Goal: Find specific page/section: Find specific page/section

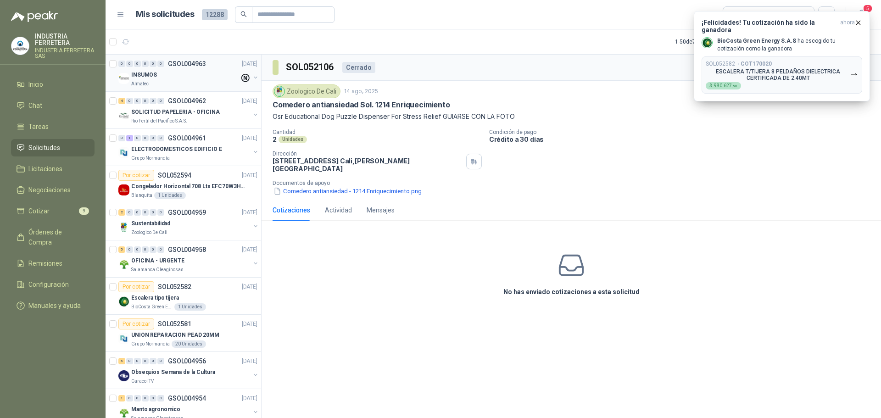
click at [212, 85] on div "Almatec" at bounding box center [185, 83] width 108 height 7
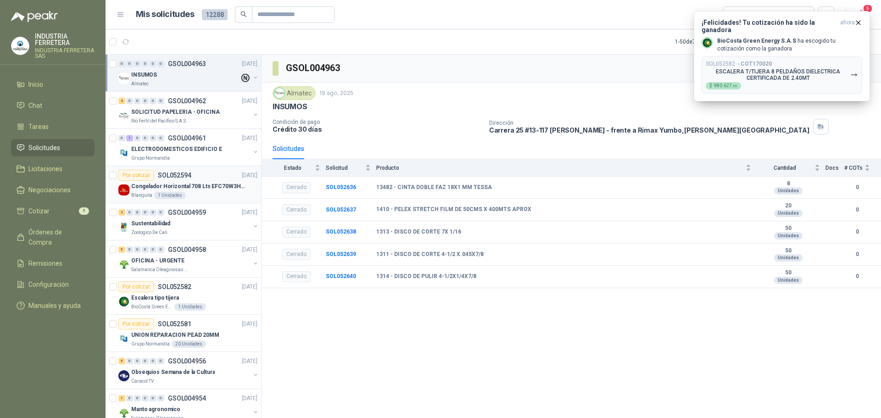
click at [191, 193] on div "Blanquita 1 Unidades" at bounding box center [194, 195] width 126 height 7
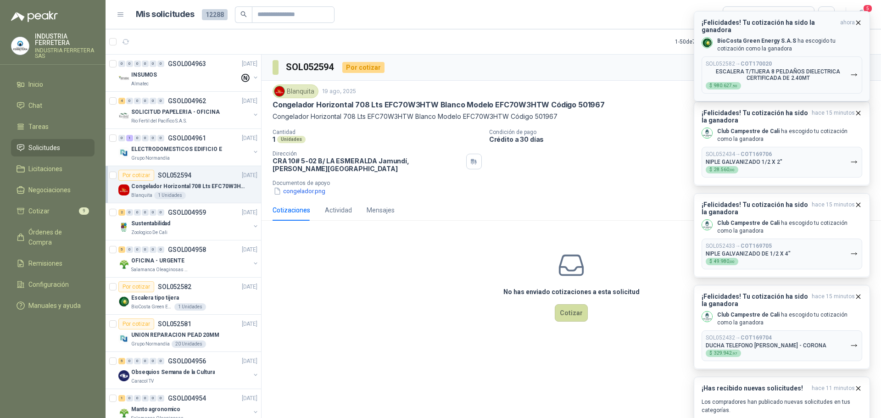
click at [860, 23] on icon "button" at bounding box center [859, 23] width 8 height 8
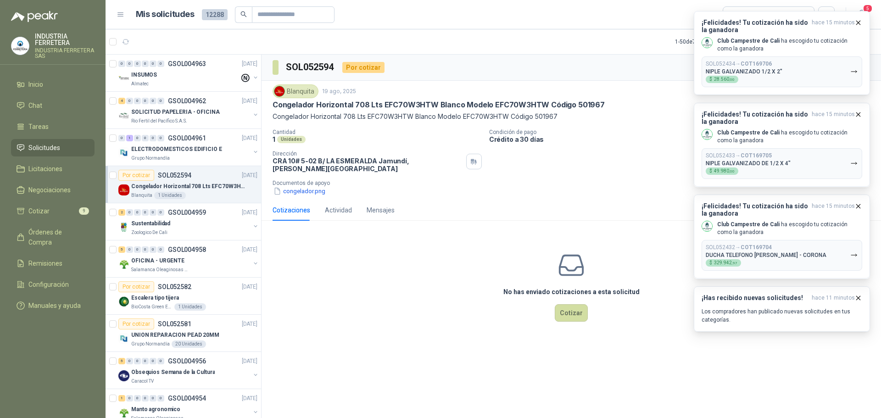
click at [860, 23] on icon "button" at bounding box center [859, 23] width 8 height 8
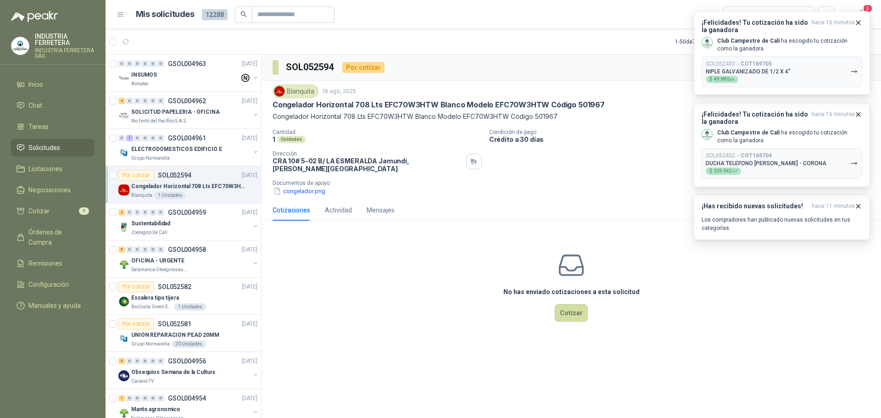
click at [860, 23] on icon "button" at bounding box center [859, 23] width 8 height 8
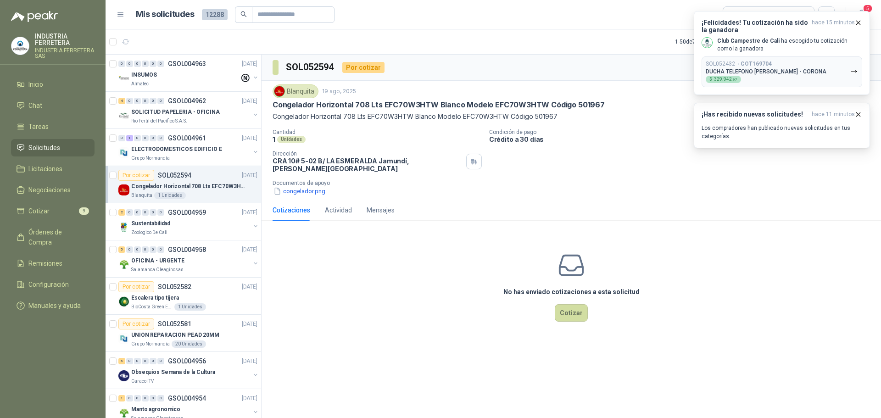
click at [859, 23] on icon "button" at bounding box center [859, 23] width 4 height 4
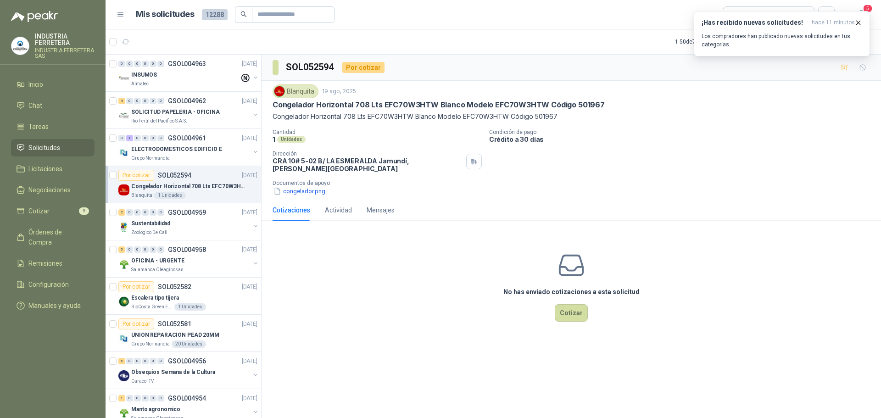
click at [859, 23] on icon "button" at bounding box center [859, 23] width 4 height 4
